Goal: Information Seeking & Learning: Learn about a topic

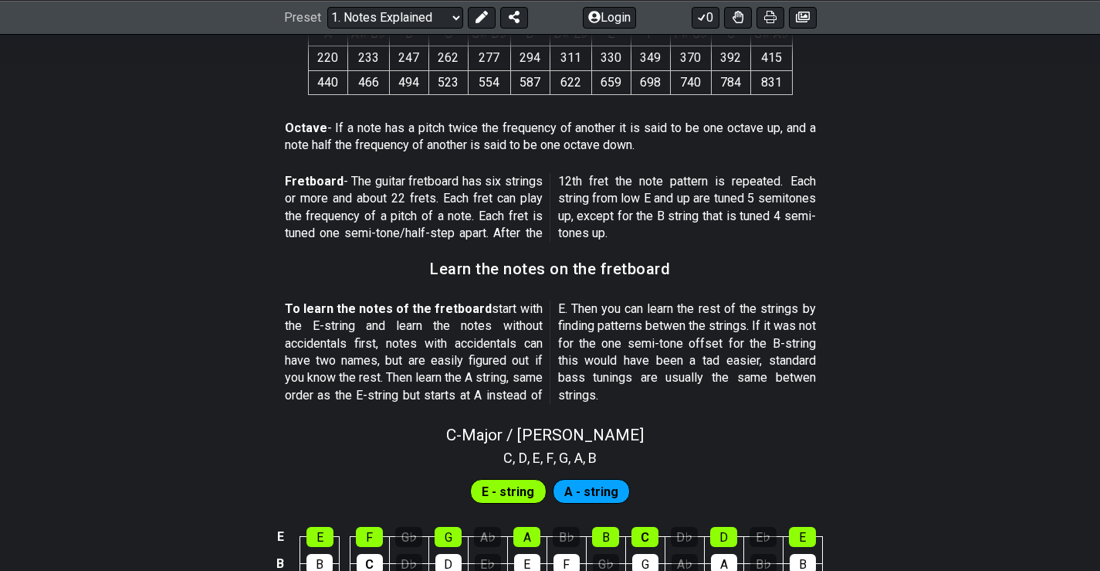
scroll to position [1004, 0]
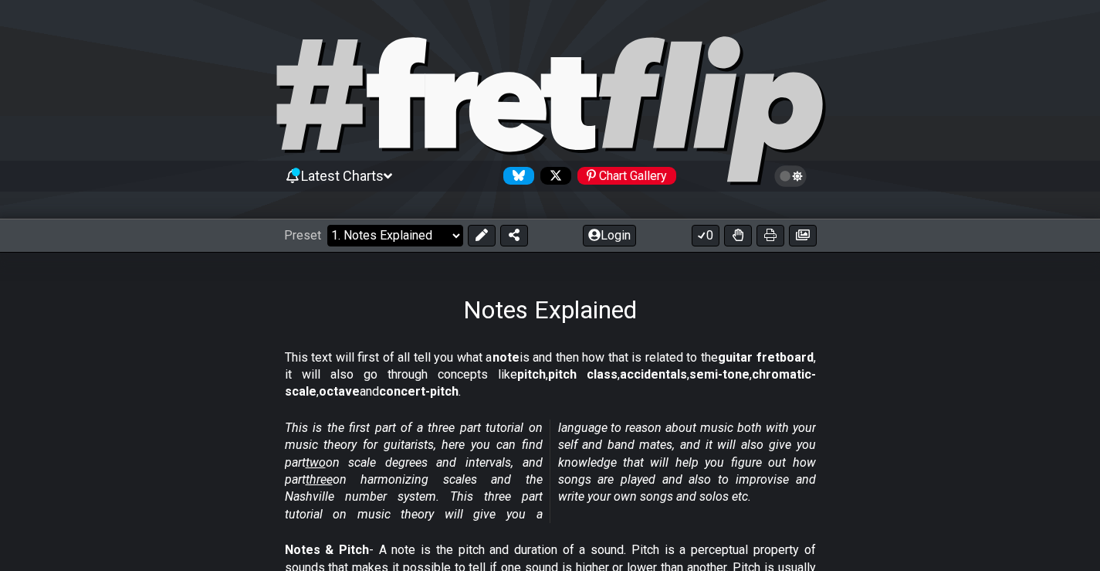
click at [423, 241] on select "Welcome to #fretflip! Initial Preset Custom Preset Minor Pentatonic Major Penta…" at bounding box center [395, 236] width 136 height 22
click at [428, 240] on select "Welcome to #fretflip! Initial Preset Custom Preset Minor Pentatonic Major Penta…" at bounding box center [395, 236] width 136 height 22
